Goal: Task Accomplishment & Management: Complete application form

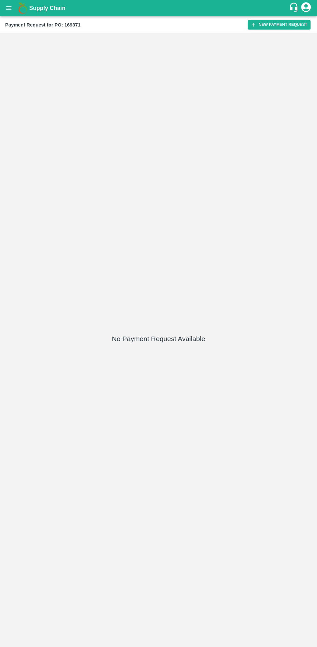
click at [269, 26] on button "New Payment Request" at bounding box center [279, 24] width 63 height 9
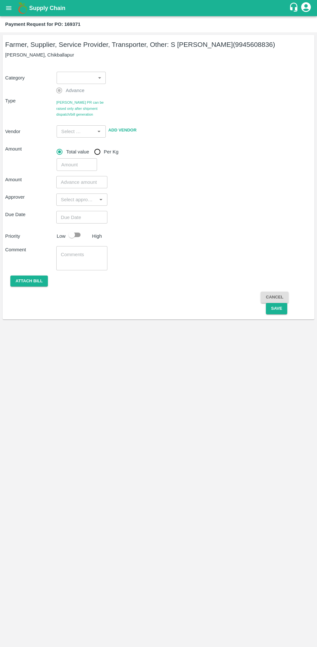
click at [81, 80] on body "Supply Chain Payment Request for PO: 169371 Farmer, Supplier, Service Provider,…" at bounding box center [158, 323] width 317 height 647
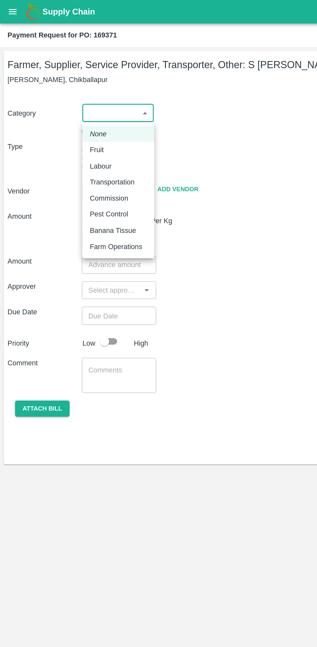
click at [69, 100] on p "Fruit" at bounding box center [67, 103] width 10 height 7
type input "1"
type input "S [PERSON_NAME] - 9945608836(Farmer, Supplier, Service Provider, Transporter, O…"
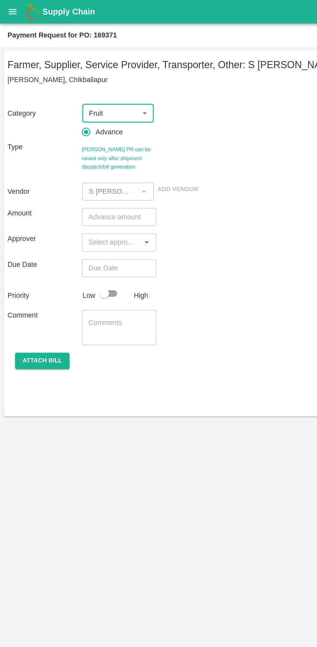
click at [70, 150] on input "number" at bounding box center [81, 149] width 51 height 12
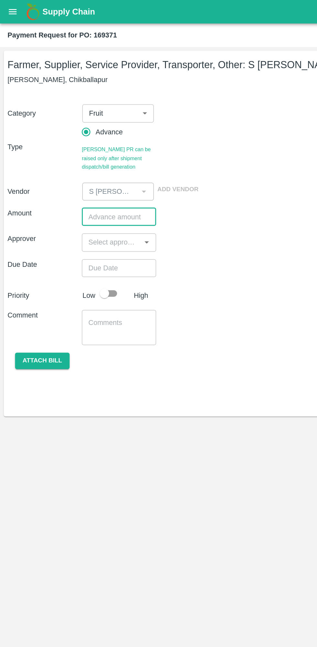
click at [70, 148] on input "number" at bounding box center [81, 149] width 51 height 12
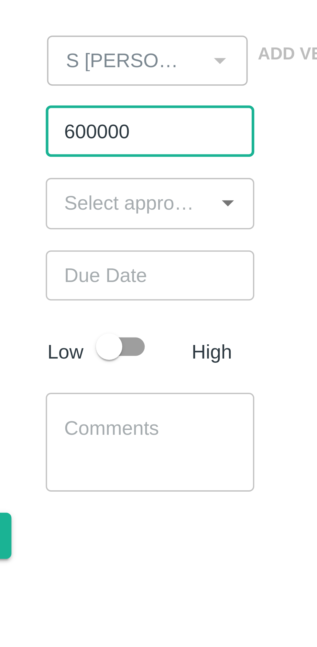
click at [63, 155] on input "600000" at bounding box center [81, 149] width 51 height 12
type input "600000"
click at [66, 169] on input "input" at bounding box center [76, 167] width 37 height 8
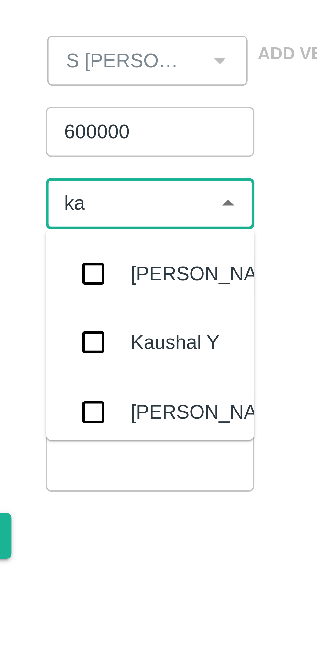
type input "kau"
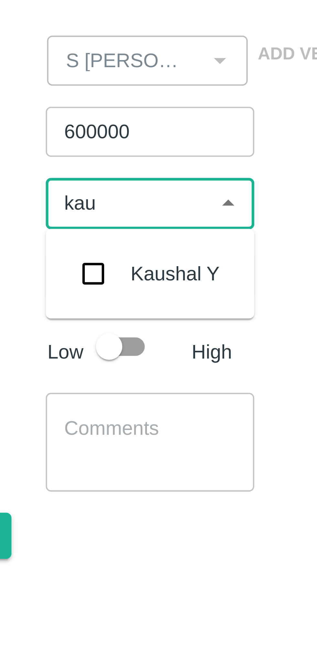
click at [68, 184] on input "checkbox" at bounding box center [67, 184] width 13 height 13
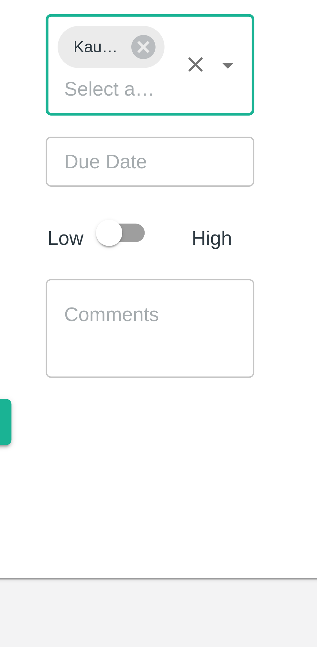
click at [66, 197] on input "Choose date" at bounding box center [79, 197] width 47 height 12
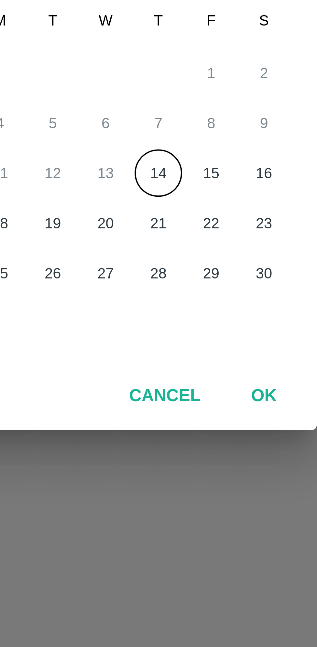
click at [171, 352] on button "14" at bounding box center [172, 351] width 12 height 12
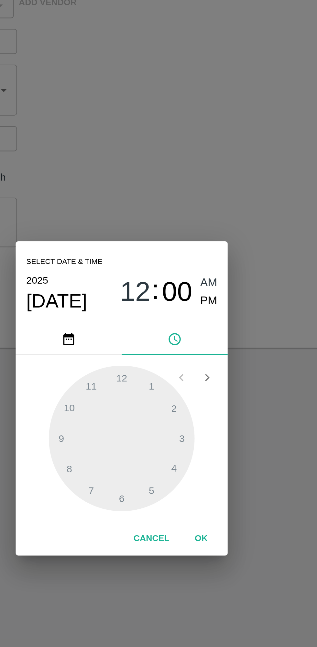
click at [202, 279] on span "PM" at bounding box center [201, 276] width 8 height 9
type input "[DATE] 12:00 PM"
click at [202, 388] on button "OK" at bounding box center [197, 392] width 21 height 11
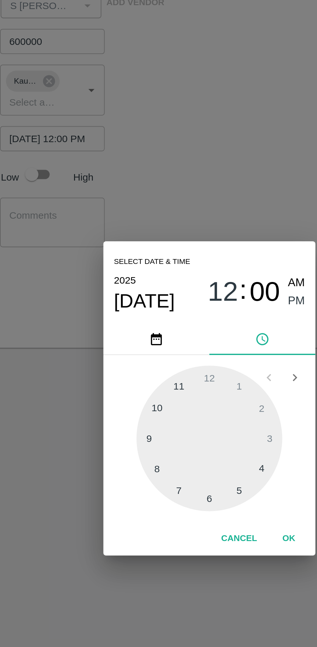
scroll to position [0, 5]
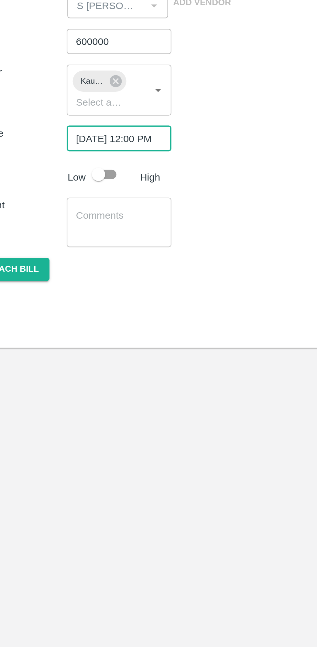
click at [76, 213] on input "checkbox" at bounding box center [71, 214] width 37 height 12
checkbox input "true"
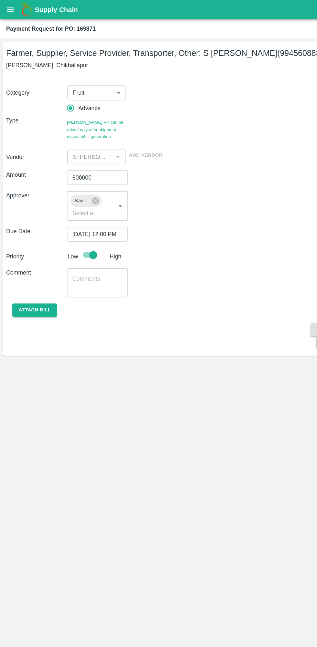
scroll to position [0, 0]
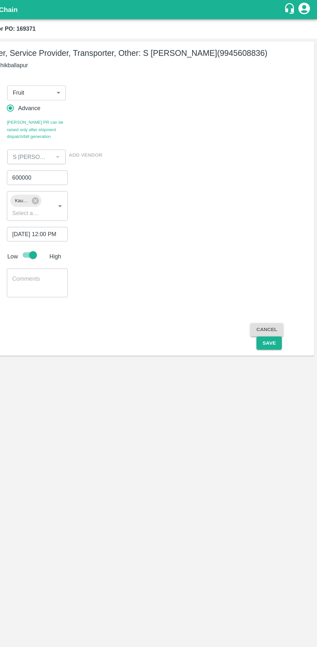
click at [272, 290] on button "Save" at bounding box center [276, 288] width 21 height 11
